Goal: Transaction & Acquisition: Purchase product/service

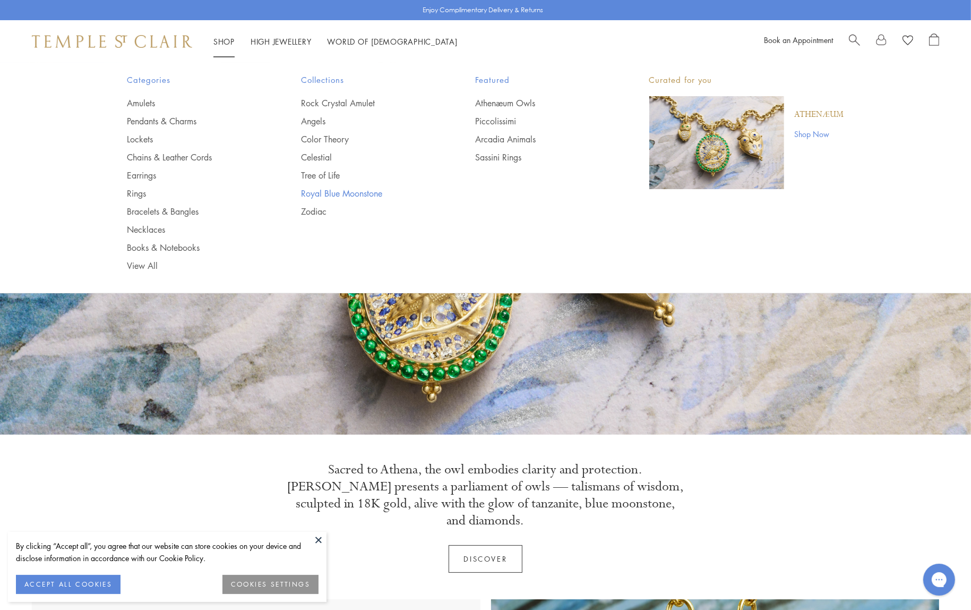
click at [318, 196] on link "Royal Blue Moonstone" at bounding box center [367, 194] width 132 height 12
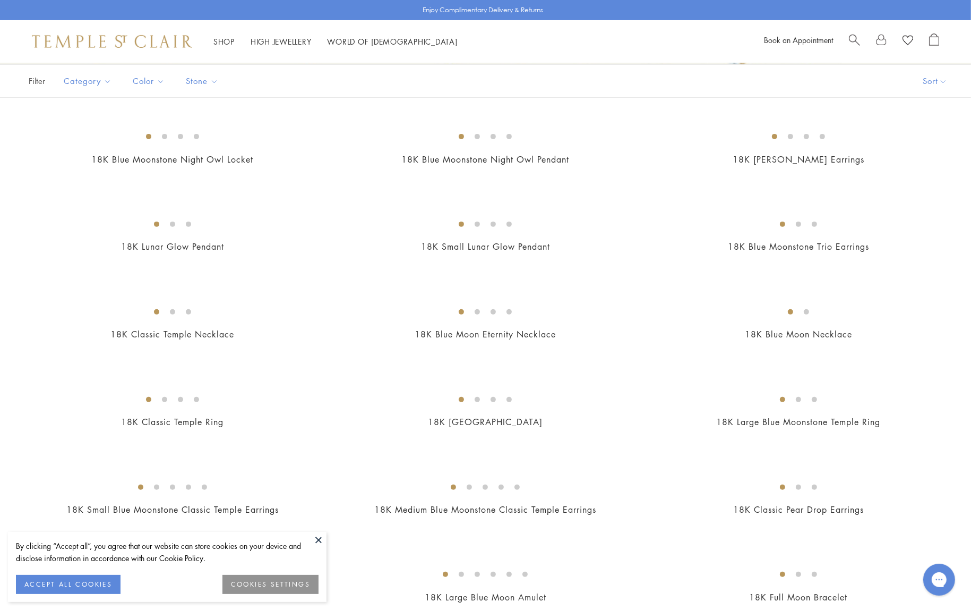
scroll to position [319, 0]
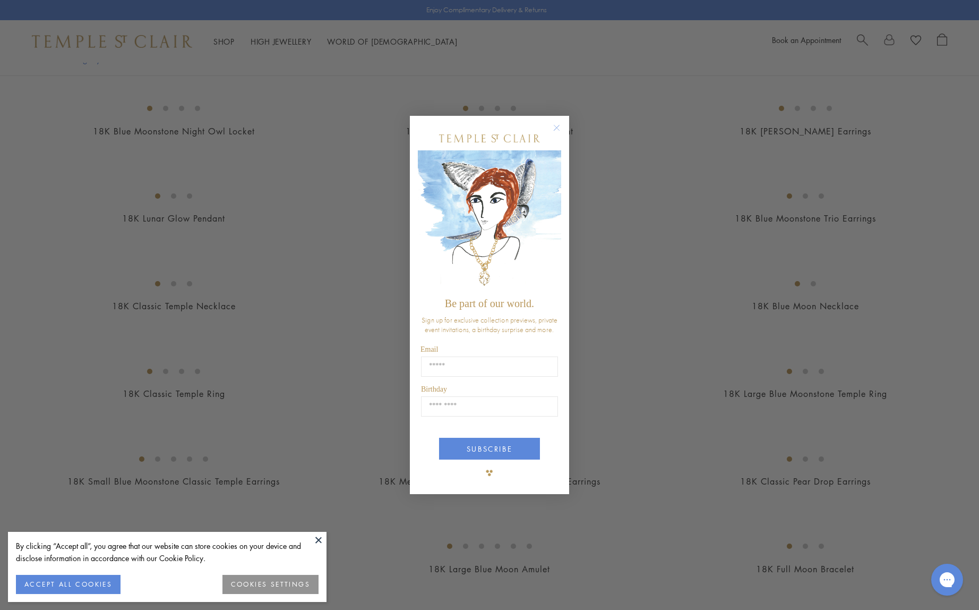
click at [564, 131] on button "Close dialog" at bounding box center [562, 132] width 13 height 13
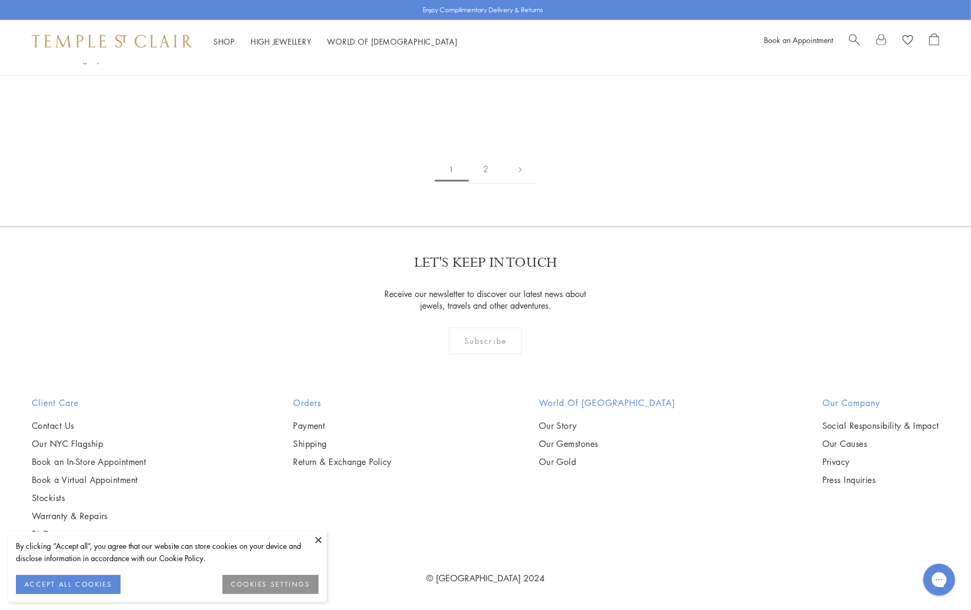
scroll to position [2655, 0]
